Goal: Task Accomplishment & Management: Complete application form

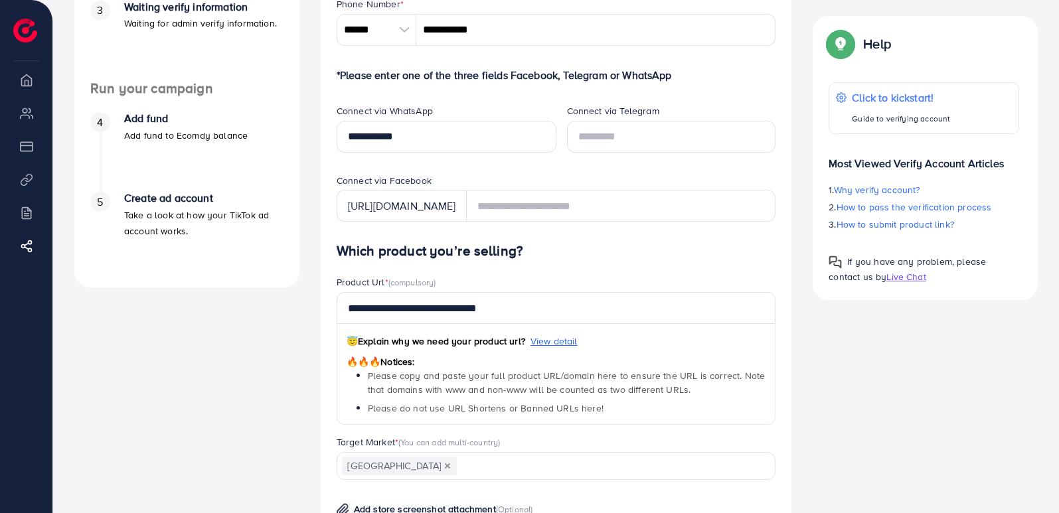
click at [732, 276] on div "Product Url * (compulsory)" at bounding box center [557, 284] width 440 height 17
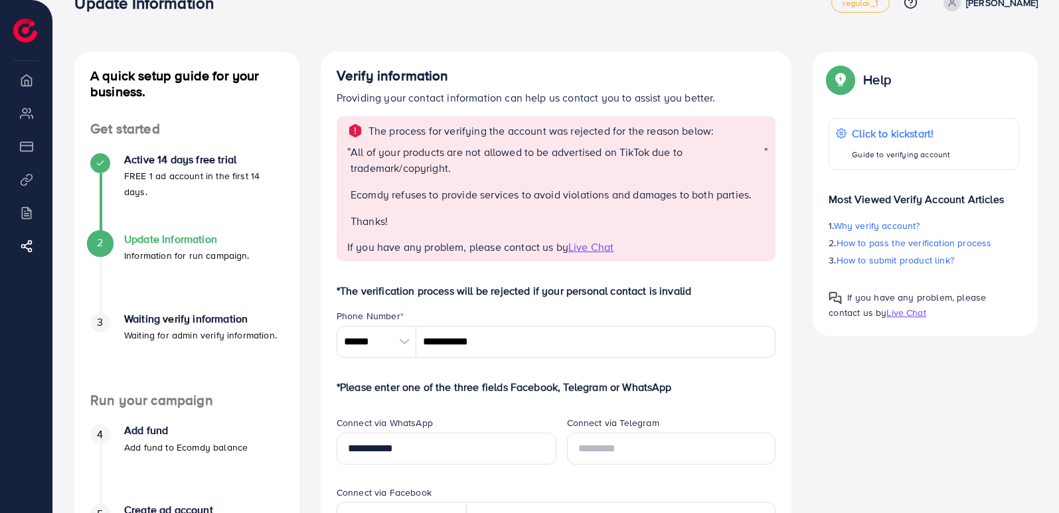
scroll to position [41, 0]
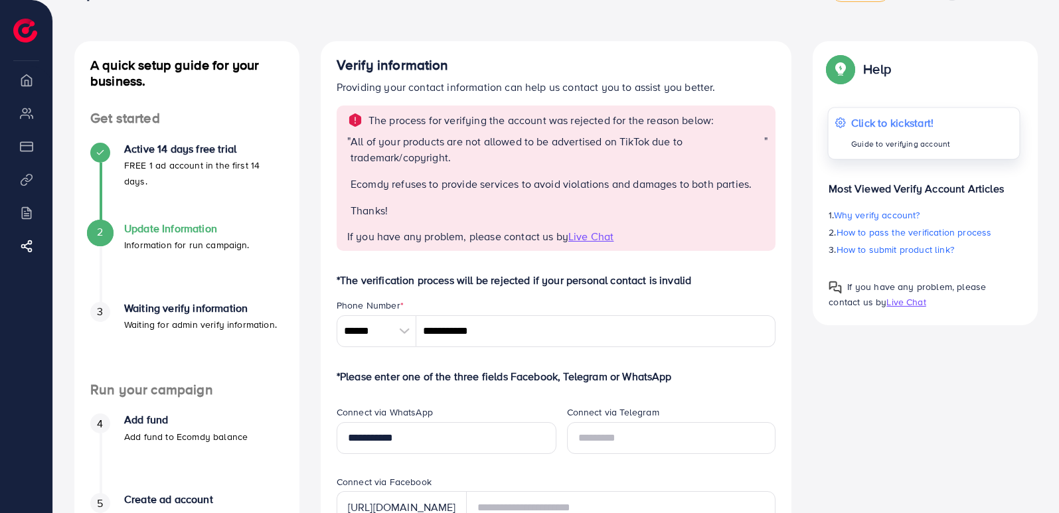
click at [963, 143] on div "Click to kickstart! Guide to verifying account" at bounding box center [924, 134] width 193 height 52
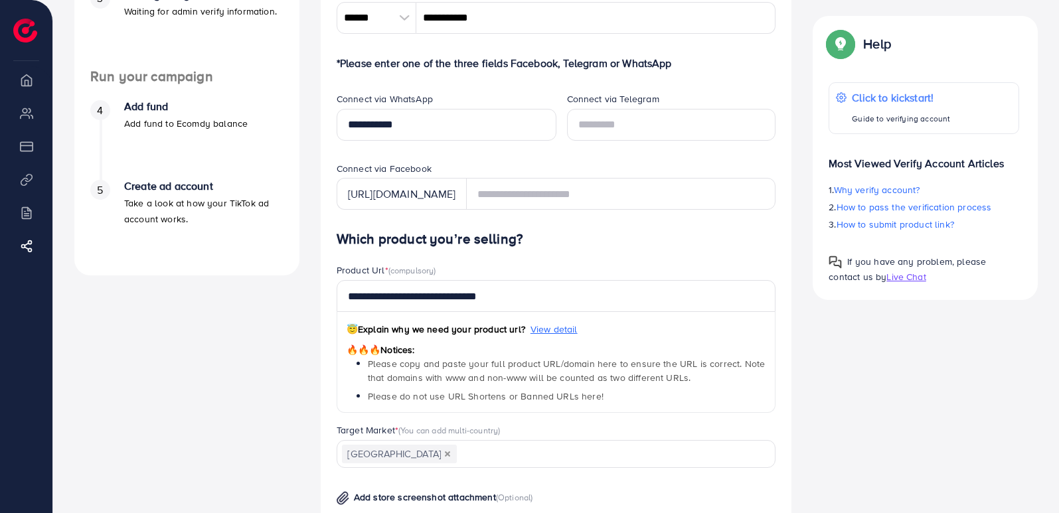
scroll to position [356, 0]
drag, startPoint x: 420, startPoint y: 337, endPoint x: 806, endPoint y: 388, distance: 389.8
click at [806, 388] on div "A quick setup guide for your business. Get started Active 14 days free trial FR…" at bounding box center [556, 288] width 985 height 1125
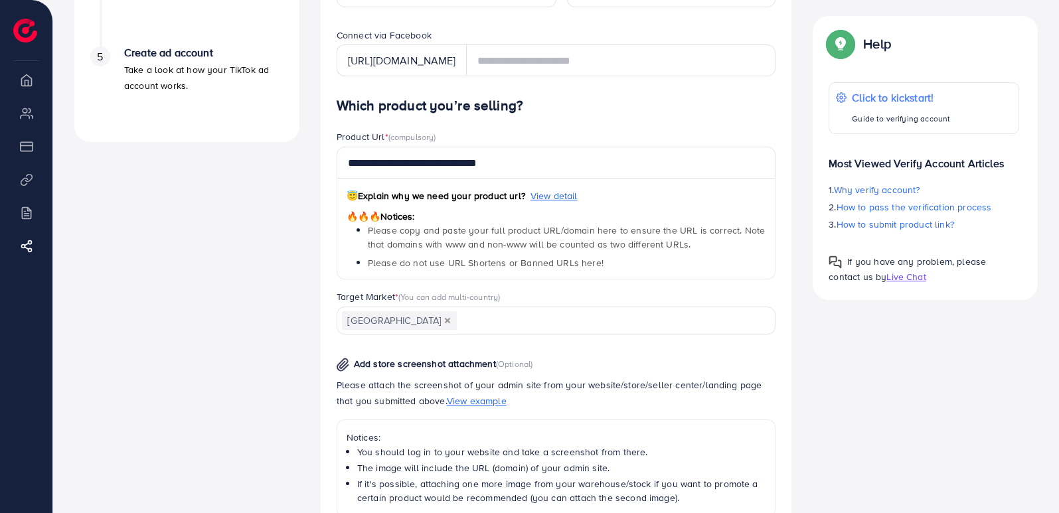
scroll to position [715, 0]
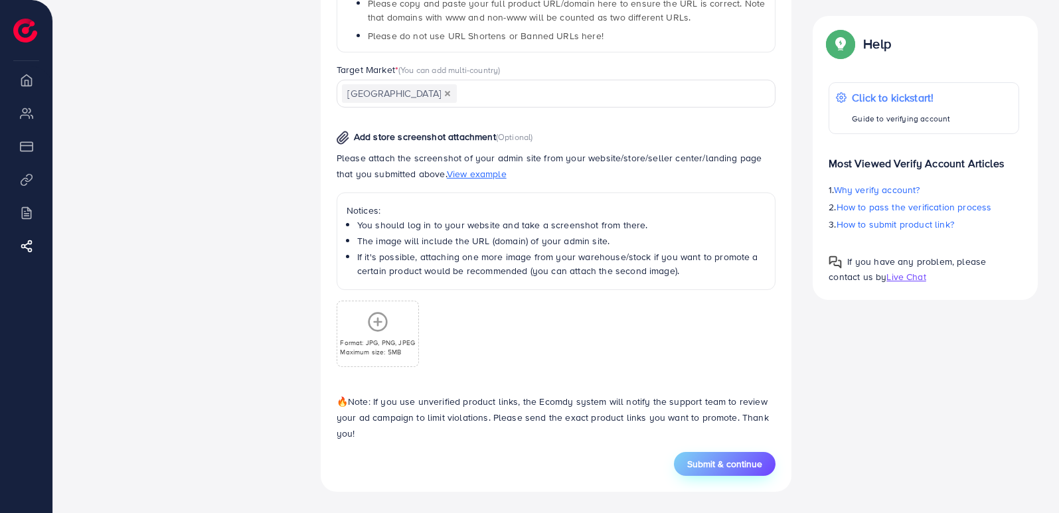
click at [722, 457] on span "Submit & continue" at bounding box center [724, 463] width 75 height 13
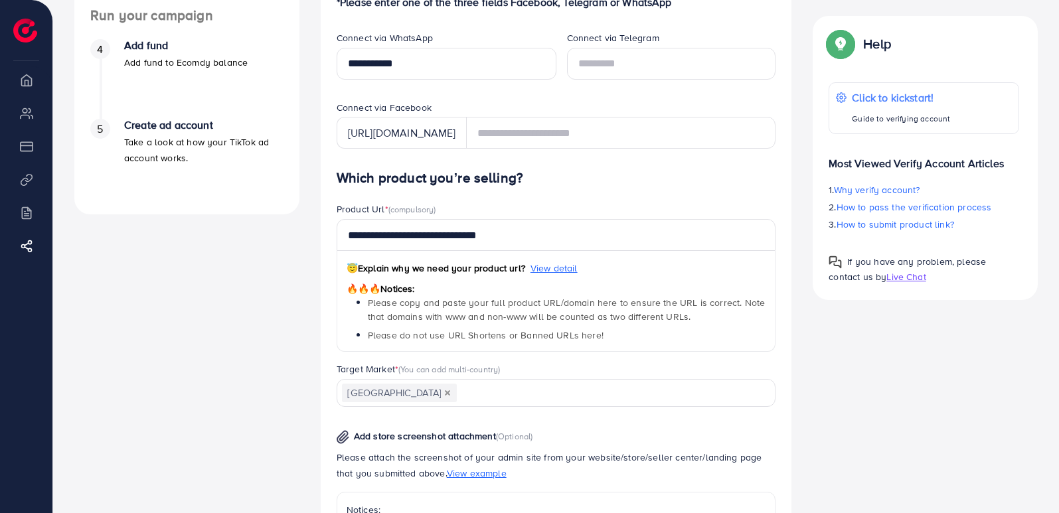
scroll to position [406, 0]
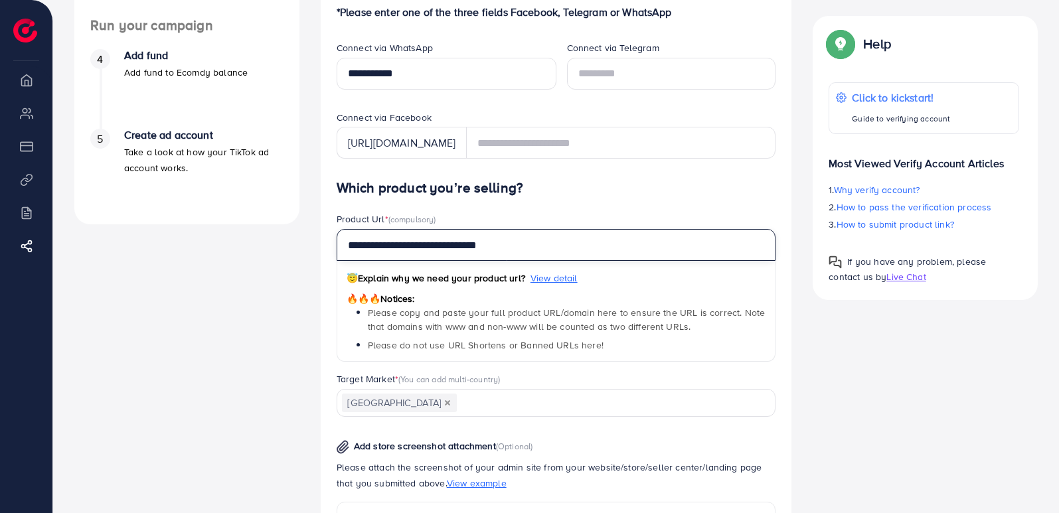
click at [549, 253] on input "**********" at bounding box center [557, 245] width 440 height 32
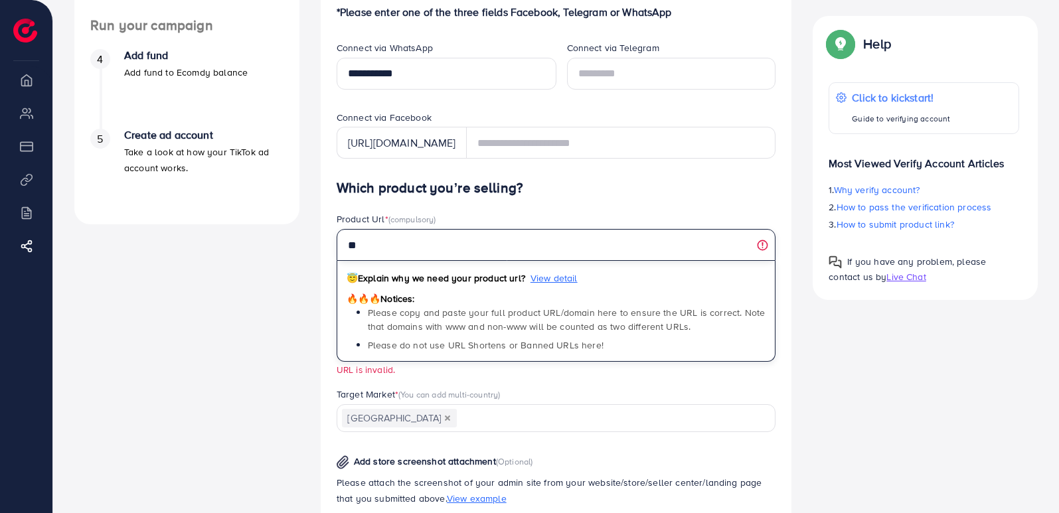
type input "*"
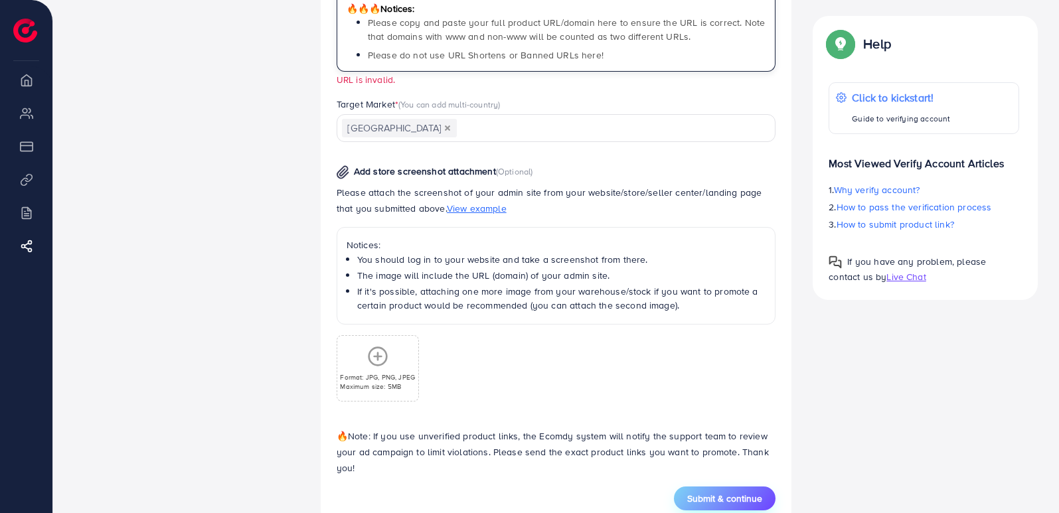
scroll to position [730, 0]
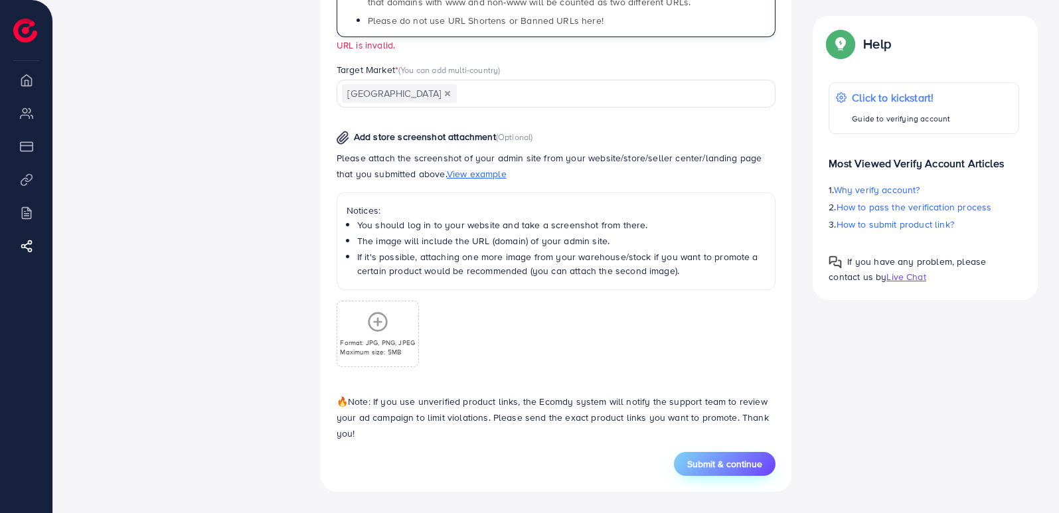
type input "**********"
click at [720, 465] on span "Submit & continue" at bounding box center [724, 463] width 75 height 13
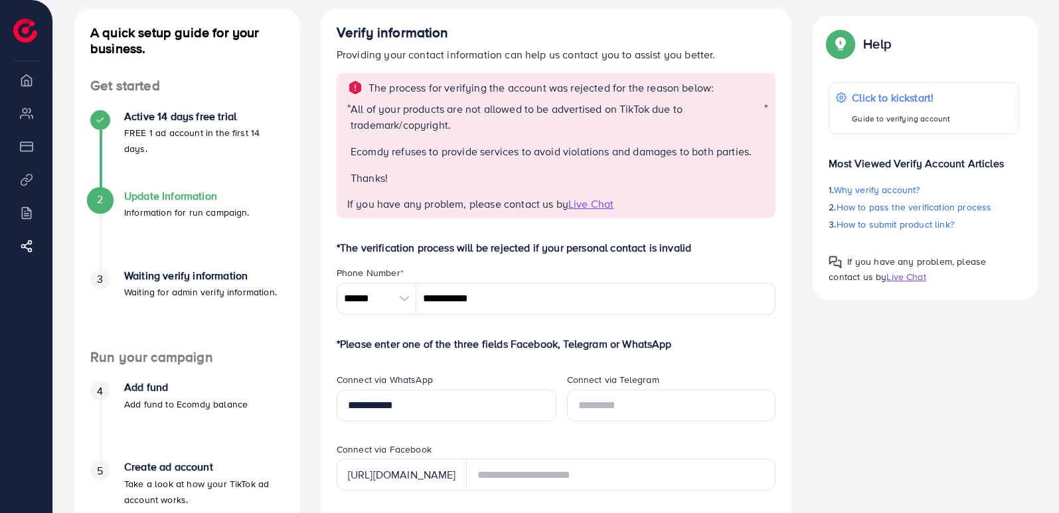
scroll to position [68, 0]
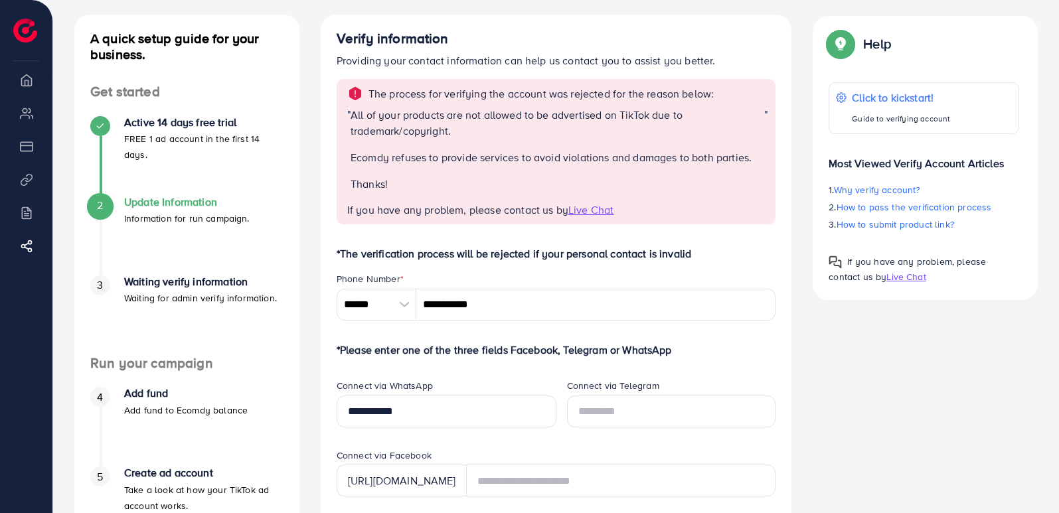
click at [899, 282] on span "Live Chat" at bounding box center [905, 276] width 39 height 13
click at [911, 278] on span "Live Chat" at bounding box center [905, 276] width 39 height 13
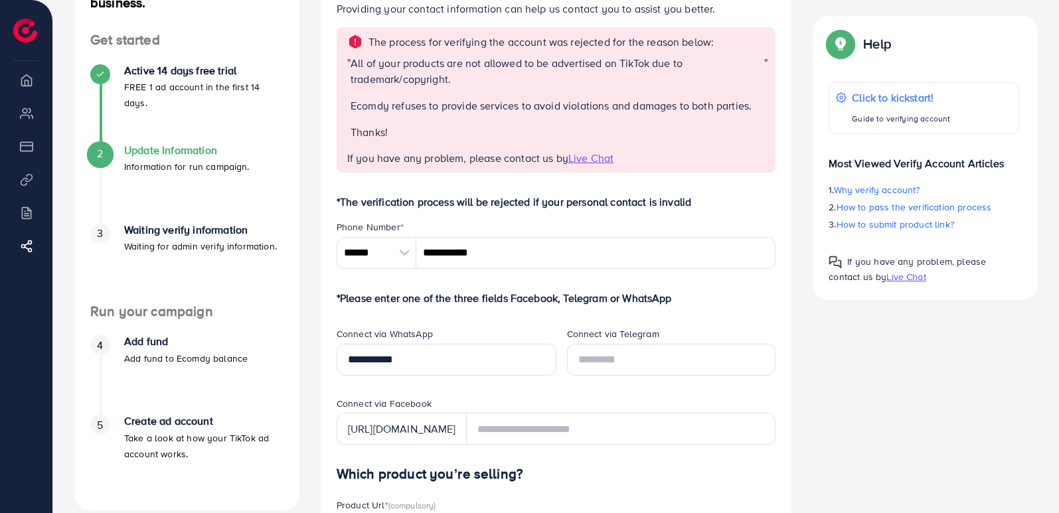
click at [197, 252] on p "Waiting for admin verify information." at bounding box center [200, 246] width 153 height 16
click at [197, 249] on p "Waiting for admin verify information." at bounding box center [200, 246] width 153 height 16
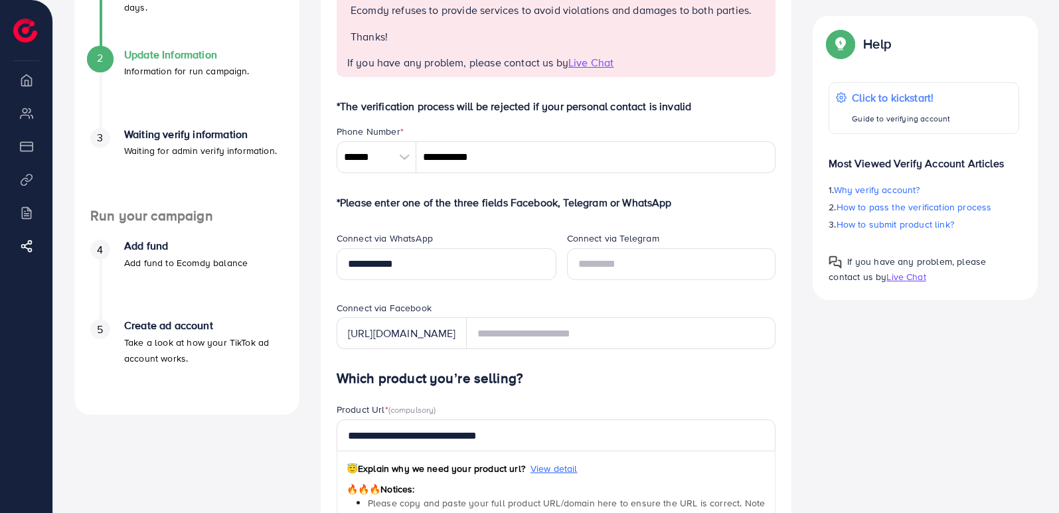
scroll to position [241, 0]
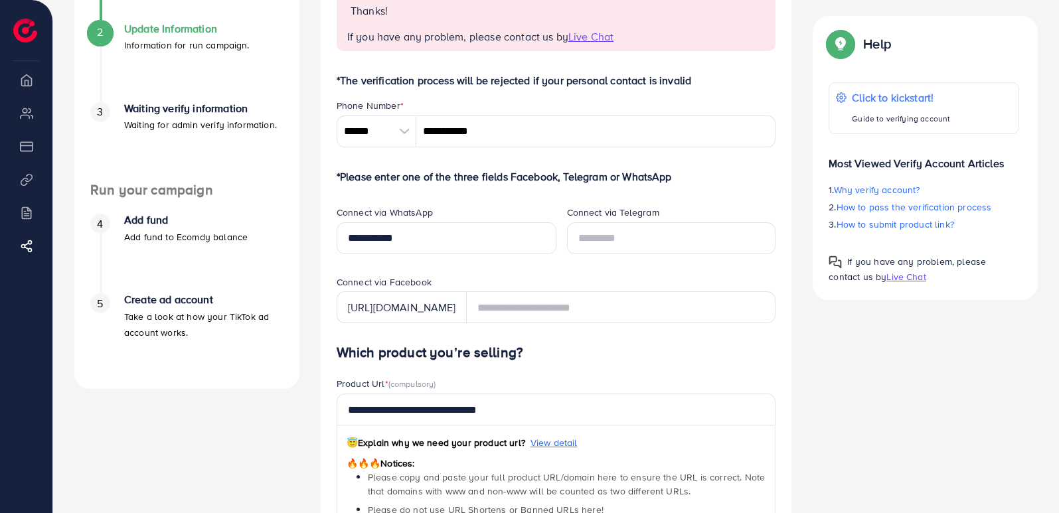
click at [180, 242] on p "Add fund to Ecomdy balance" at bounding box center [185, 237] width 123 height 16
click at [181, 245] on div "4 Add fund Add fund to Ecomdy balance" at bounding box center [186, 254] width 193 height 80
click at [187, 333] on p "Take a look at how your TikTok ad account works." at bounding box center [203, 325] width 159 height 32
click at [183, 329] on p "Take a look at how your TikTok ad account works." at bounding box center [203, 325] width 159 height 32
click at [187, 310] on p "Take a look at how your TikTok ad account works." at bounding box center [203, 325] width 159 height 32
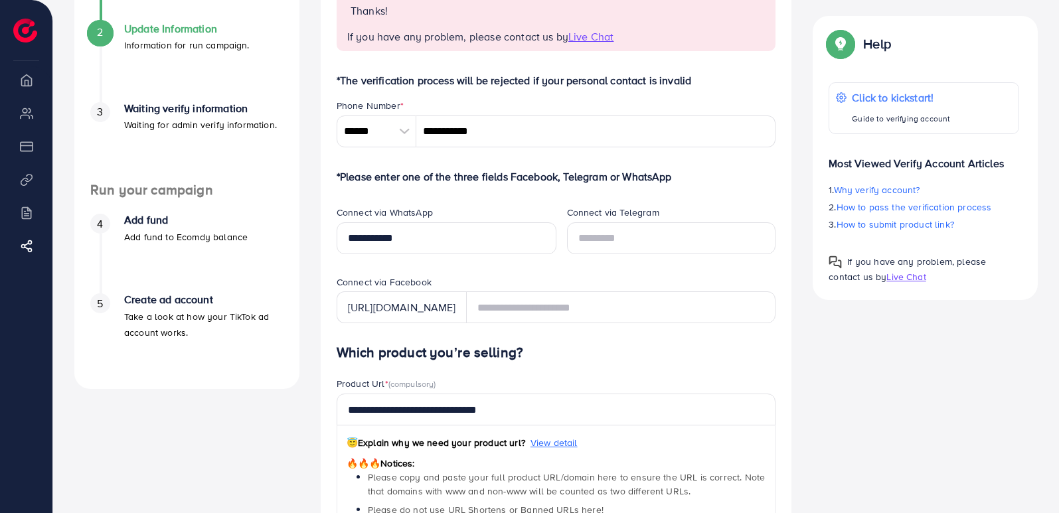
click at [179, 311] on p "Take a look at how your TikTok ad account works." at bounding box center [203, 325] width 159 height 32
click at [171, 309] on p "Take a look at how your TikTok ad account works." at bounding box center [203, 325] width 159 height 32
click at [161, 307] on div "Create ad account Take a look at how your TikTok ad account works." at bounding box center [203, 316] width 159 height 46
click at [27, 120] on li "My ad accounts" at bounding box center [26, 113] width 52 height 27
click at [44, 127] on ul "Overview My ad accounts Payment Product Links Billing Affiliate Program" at bounding box center [26, 173] width 52 height 214
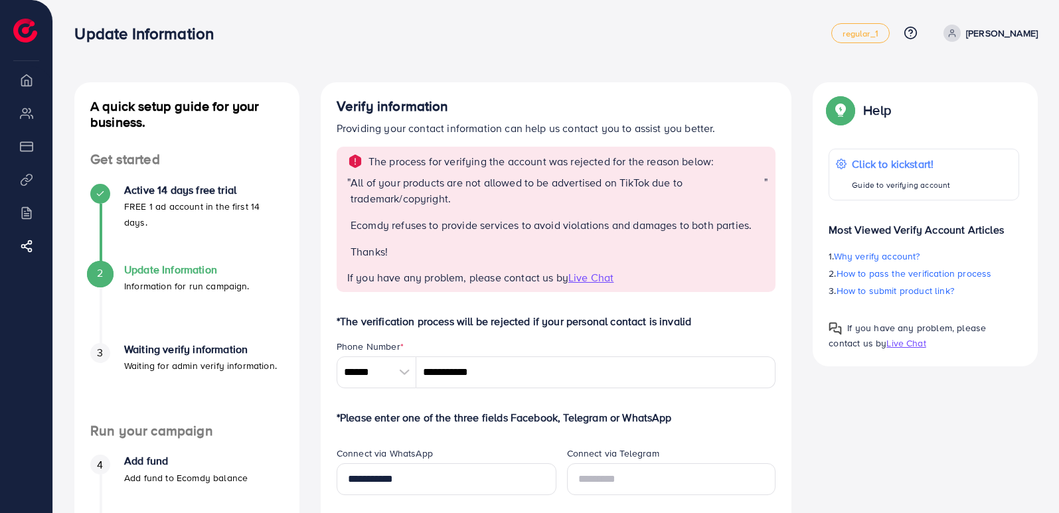
click at [187, 199] on p "FREE 1 ad account in the first 14 days." at bounding box center [203, 215] width 159 height 32
click at [149, 283] on p "Information for run campaign." at bounding box center [186, 286] width 125 height 16
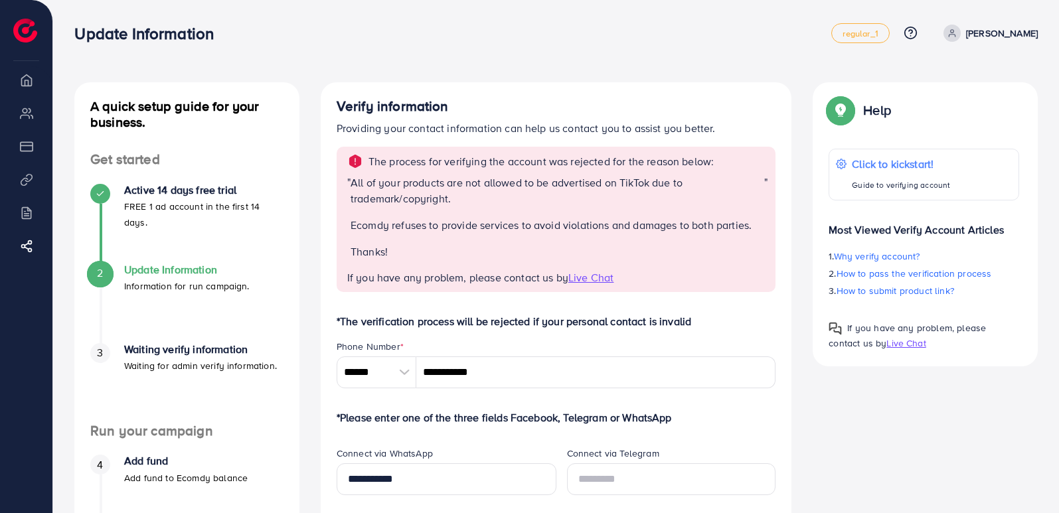
click at [137, 351] on h4 "Waiting verify information" at bounding box center [200, 349] width 153 height 13
click at [31, 213] on li "Billing" at bounding box center [26, 212] width 52 height 27
click at [27, 86] on li "Overview" at bounding box center [26, 79] width 52 height 27
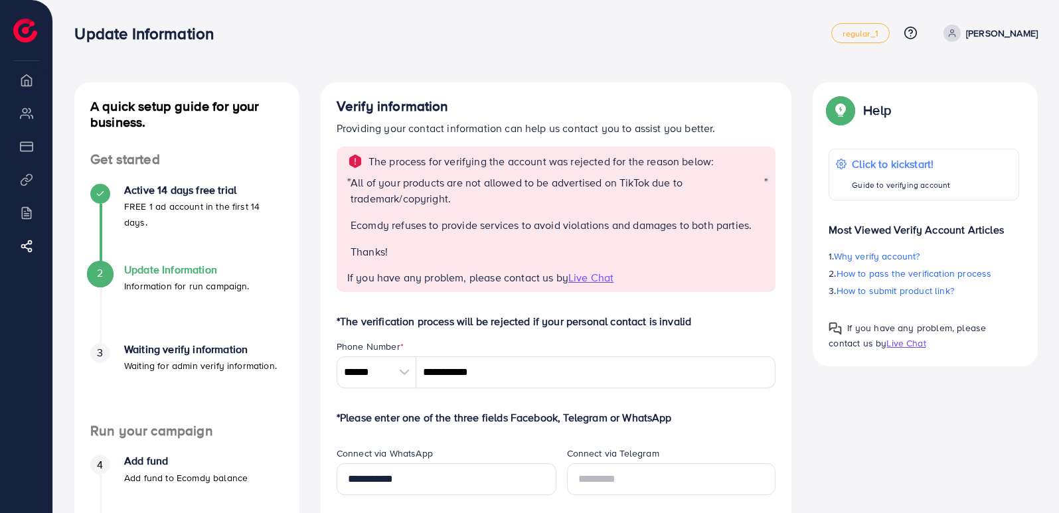
click at [27, 86] on li "Overview" at bounding box center [26, 79] width 52 height 27
click at [998, 38] on p "[PERSON_NAME]" at bounding box center [1002, 33] width 72 height 16
click at [878, 30] on span "regular_1" at bounding box center [860, 33] width 35 height 9
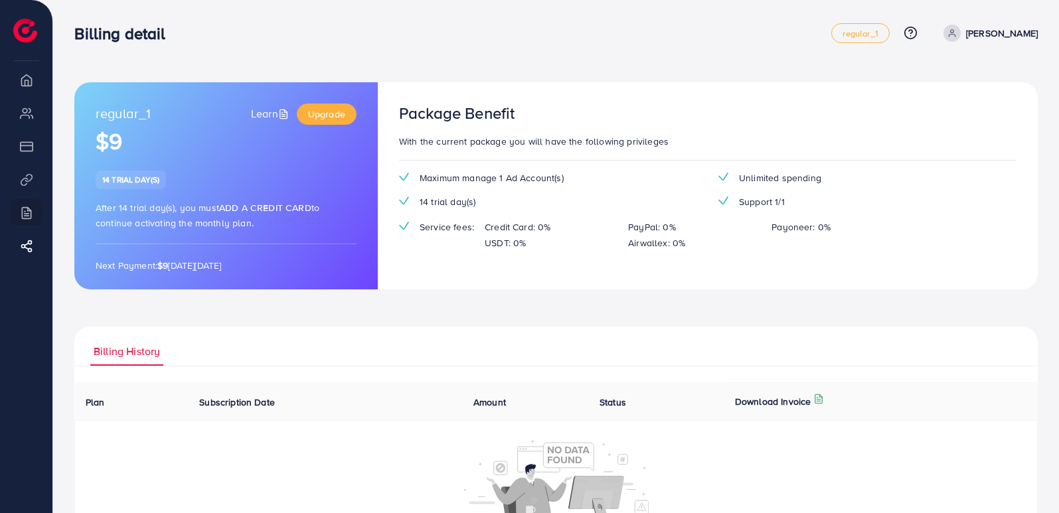
click at [683, 153] on div "Package Benefit With the current package you will have the following privileges…" at bounding box center [708, 185] width 660 height 207
drag, startPoint x: 683, startPoint y: 153, endPoint x: 548, endPoint y: 135, distance: 136.0
click at [683, 153] on div "Package Benefit With the current package you will have the following privileges…" at bounding box center [708, 185] width 660 height 207
click at [329, 105] on link "Upgrade" at bounding box center [327, 114] width 60 height 21
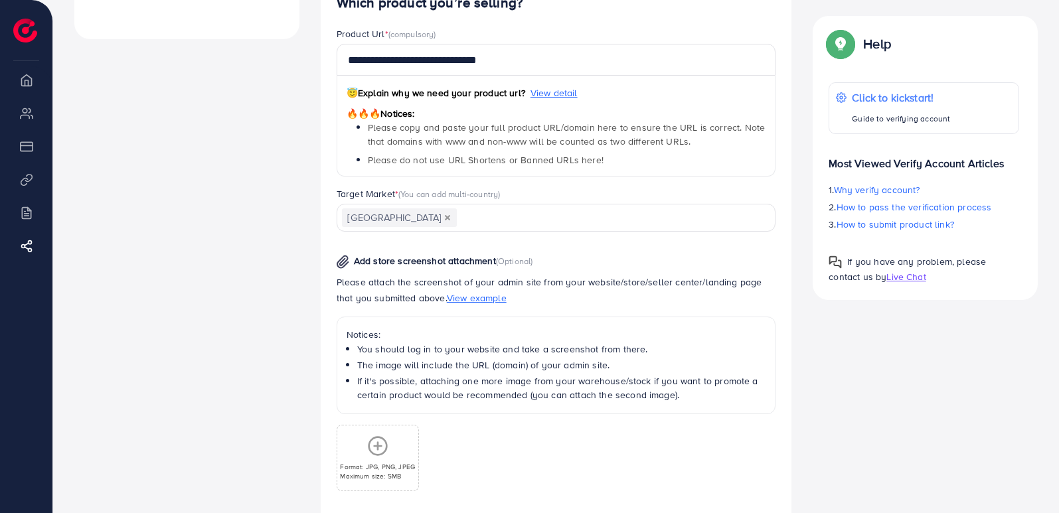
scroll to position [589, 0]
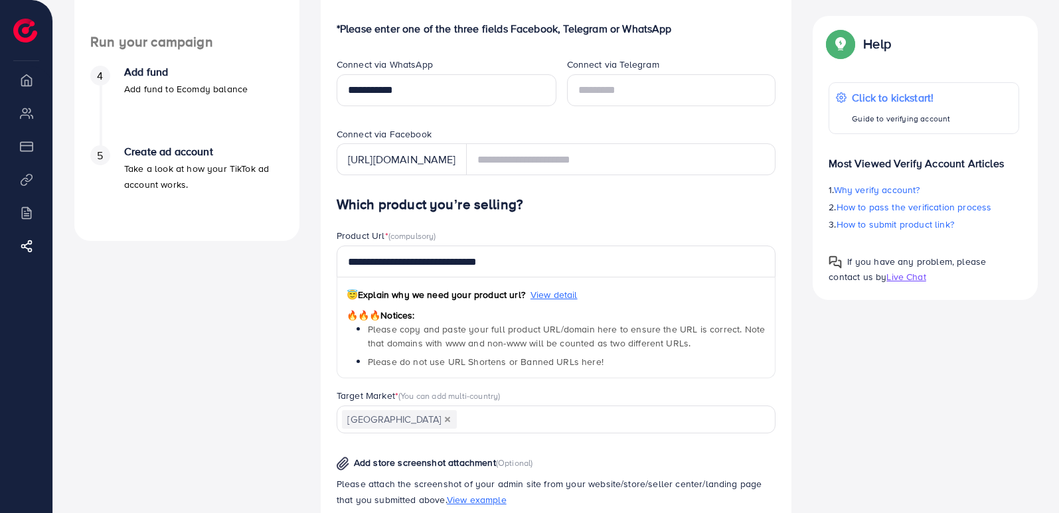
scroll to position [392, 0]
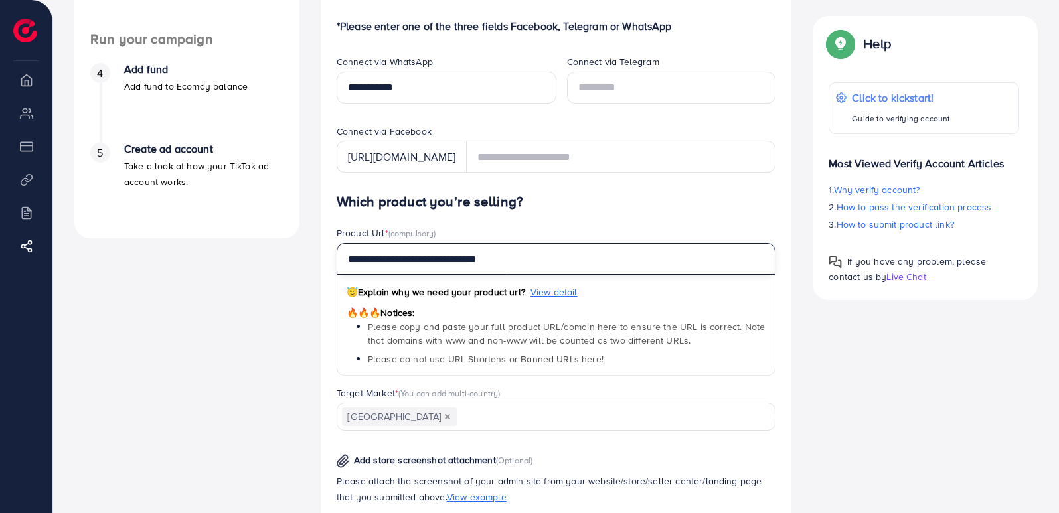
click at [585, 265] on input "**********" at bounding box center [557, 259] width 440 height 32
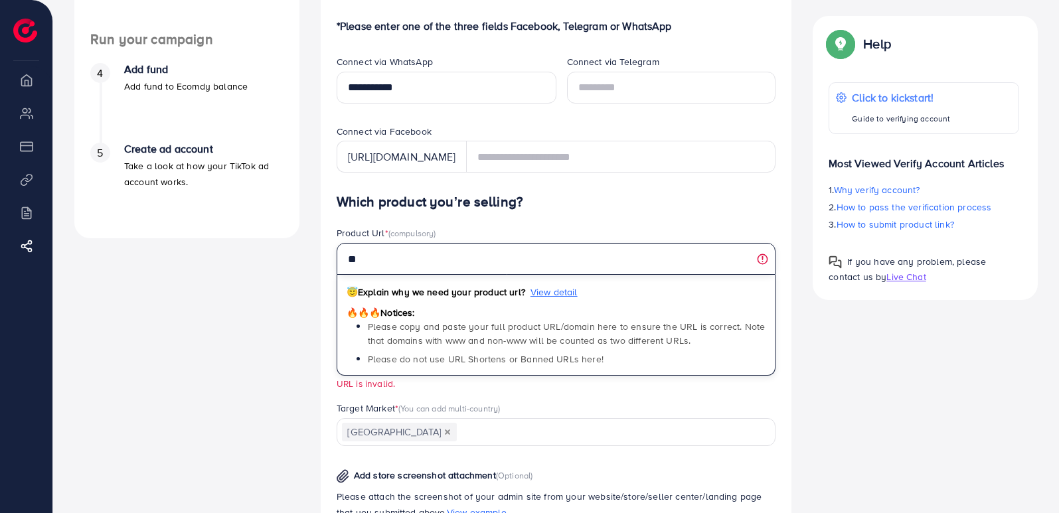
type input "*"
paste input "*******"
type input "*"
paste input "********"
type input "*"
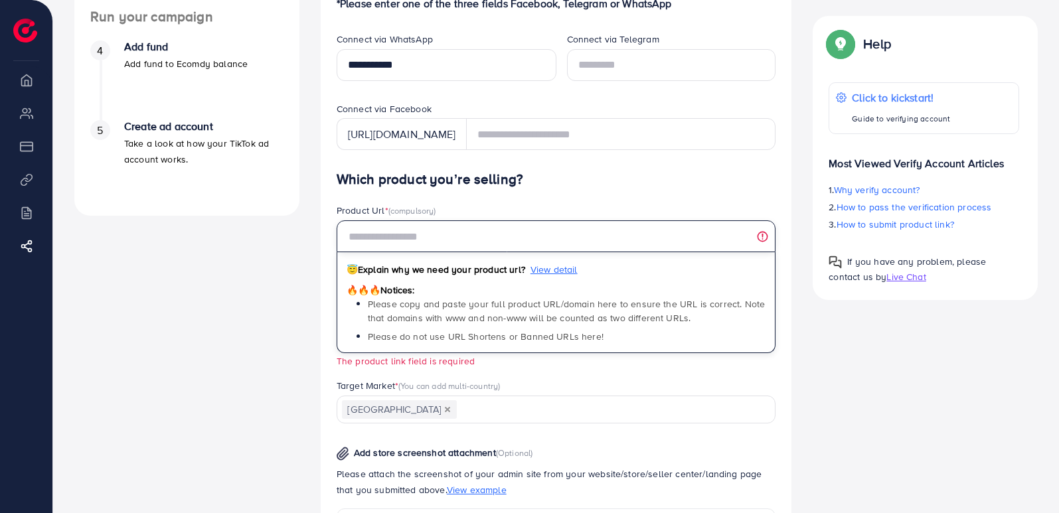
scroll to position [428, 0]
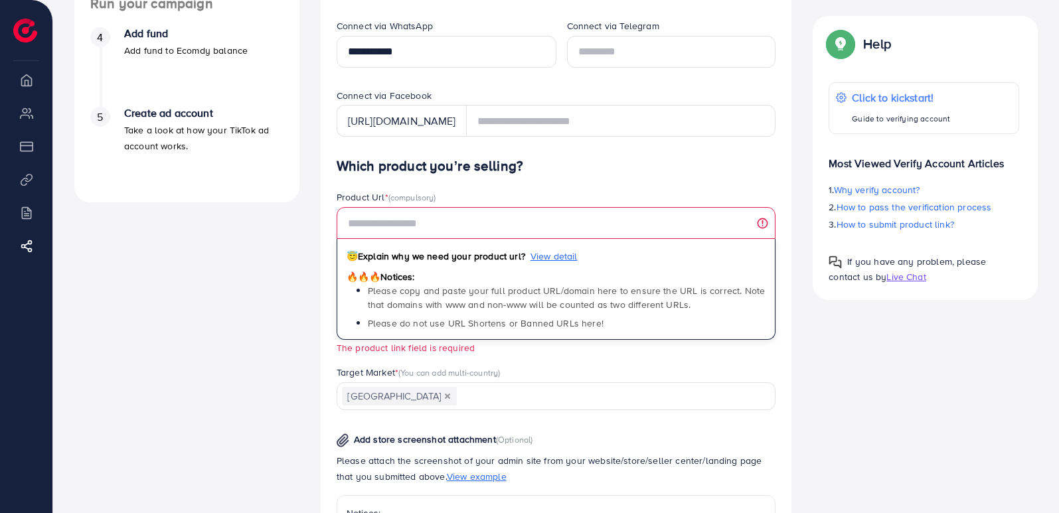
click at [144, 118] on h4 "Create ad account" at bounding box center [203, 113] width 159 height 13
click at [151, 120] on div "Create ad account Take a look at how your TikTok ad account works." at bounding box center [203, 130] width 159 height 46
click at [153, 121] on div "Create ad account Take a look at how your TikTok ad account works." at bounding box center [203, 130] width 159 height 46
click at [125, 123] on p "Take a look at how your TikTok ad account works." at bounding box center [203, 138] width 159 height 32
click at [122, 117] on div "5 Create ad account Take a look at how your TikTok ad account works." at bounding box center [186, 130] width 193 height 46
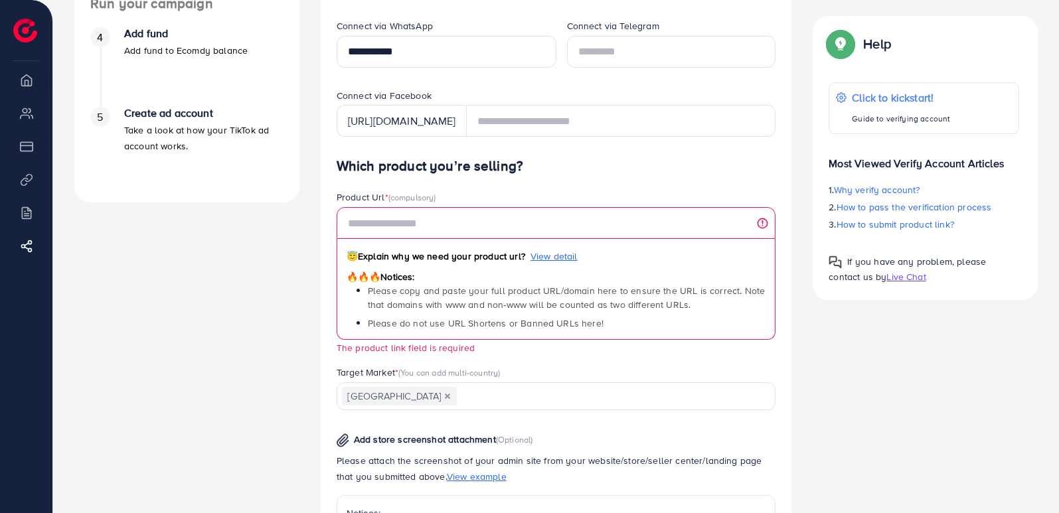
click at [118, 115] on div "5 Create ad account Take a look at how your TikTok ad account works." at bounding box center [186, 130] width 193 height 46
click at [119, 122] on div "5 Create ad account Take a look at how your TikTok ad account works." at bounding box center [186, 130] width 193 height 46
click at [122, 125] on div "5 Create ad account Take a look at how your TikTok ad account works." at bounding box center [186, 130] width 193 height 46
click at [120, 123] on div "5 Create ad account Take a look at how your TikTok ad account works." at bounding box center [186, 130] width 193 height 46
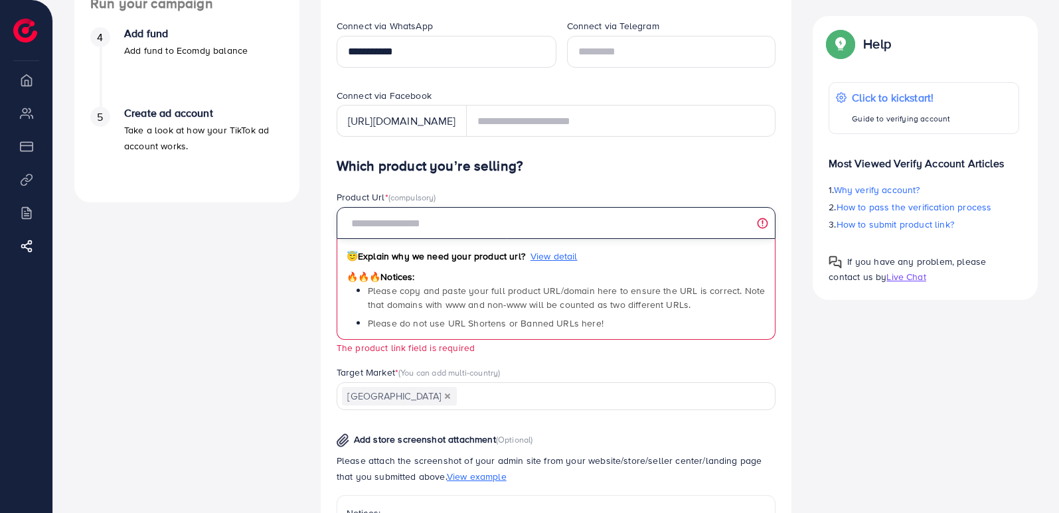
click at [460, 228] on input "text" at bounding box center [557, 223] width 440 height 32
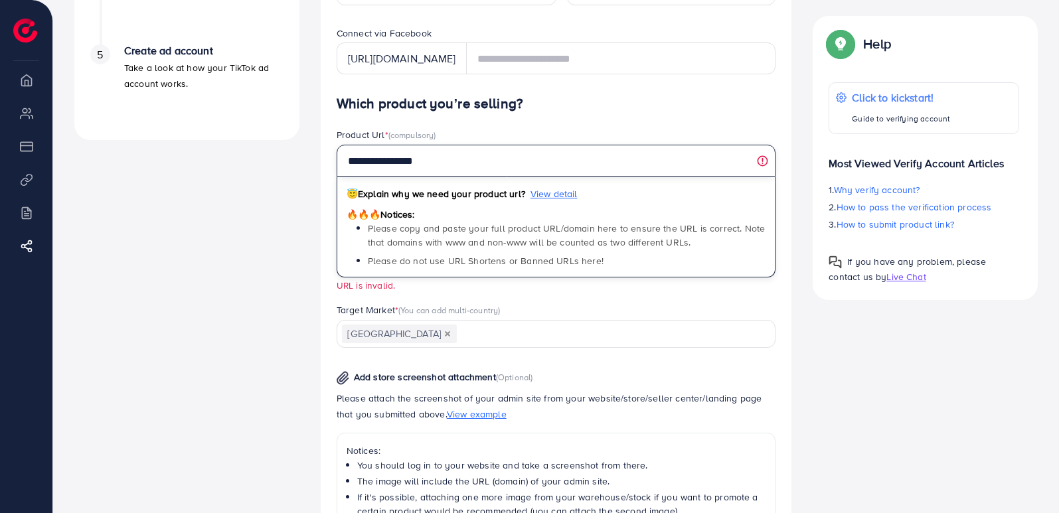
scroll to position [730, 0]
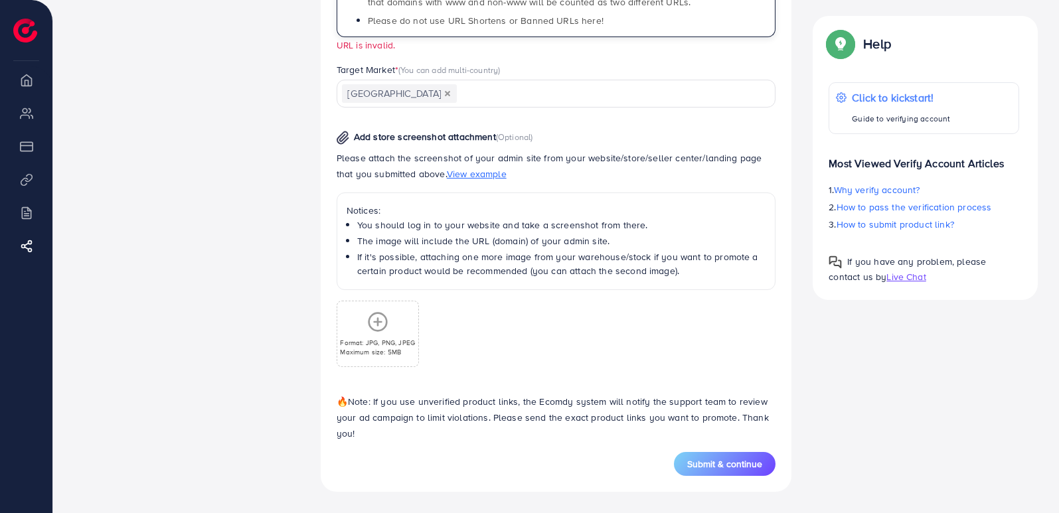
type input "**********"
click at [730, 473] on button "Submit & continue" at bounding box center [725, 464] width 102 height 24
click at [729, 442] on p "🔥 Note: If you use unverified product links, the Ecomdy system will notify the …" at bounding box center [557, 418] width 440 height 48
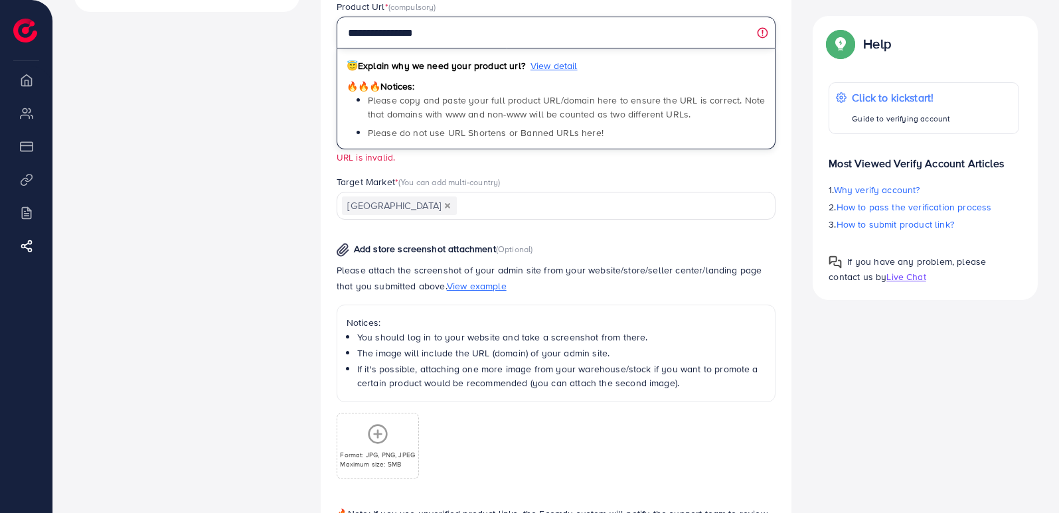
click at [765, 37] on input "**********" at bounding box center [557, 33] width 440 height 32
